Goal: Transaction & Acquisition: Subscribe to service/newsletter

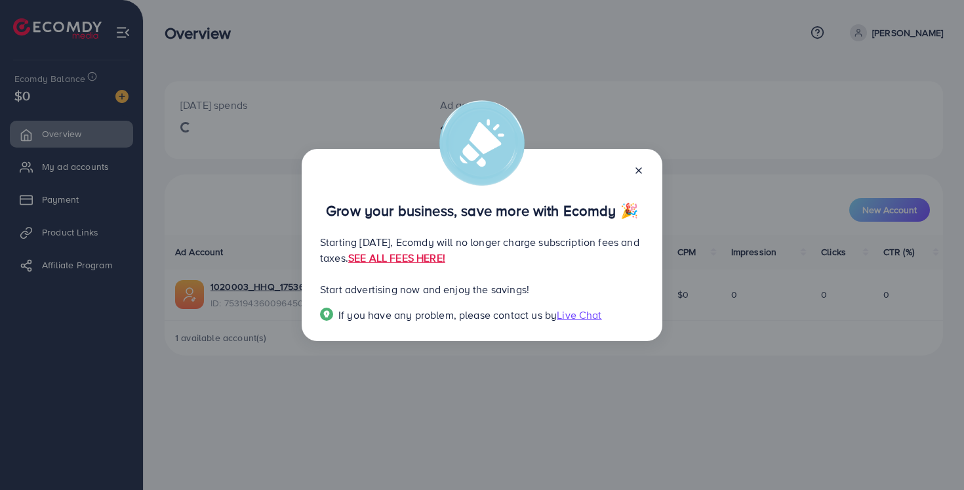
click at [638, 168] on icon at bounding box center [639, 170] width 10 height 10
